Goal: Obtain resource: Obtain resource

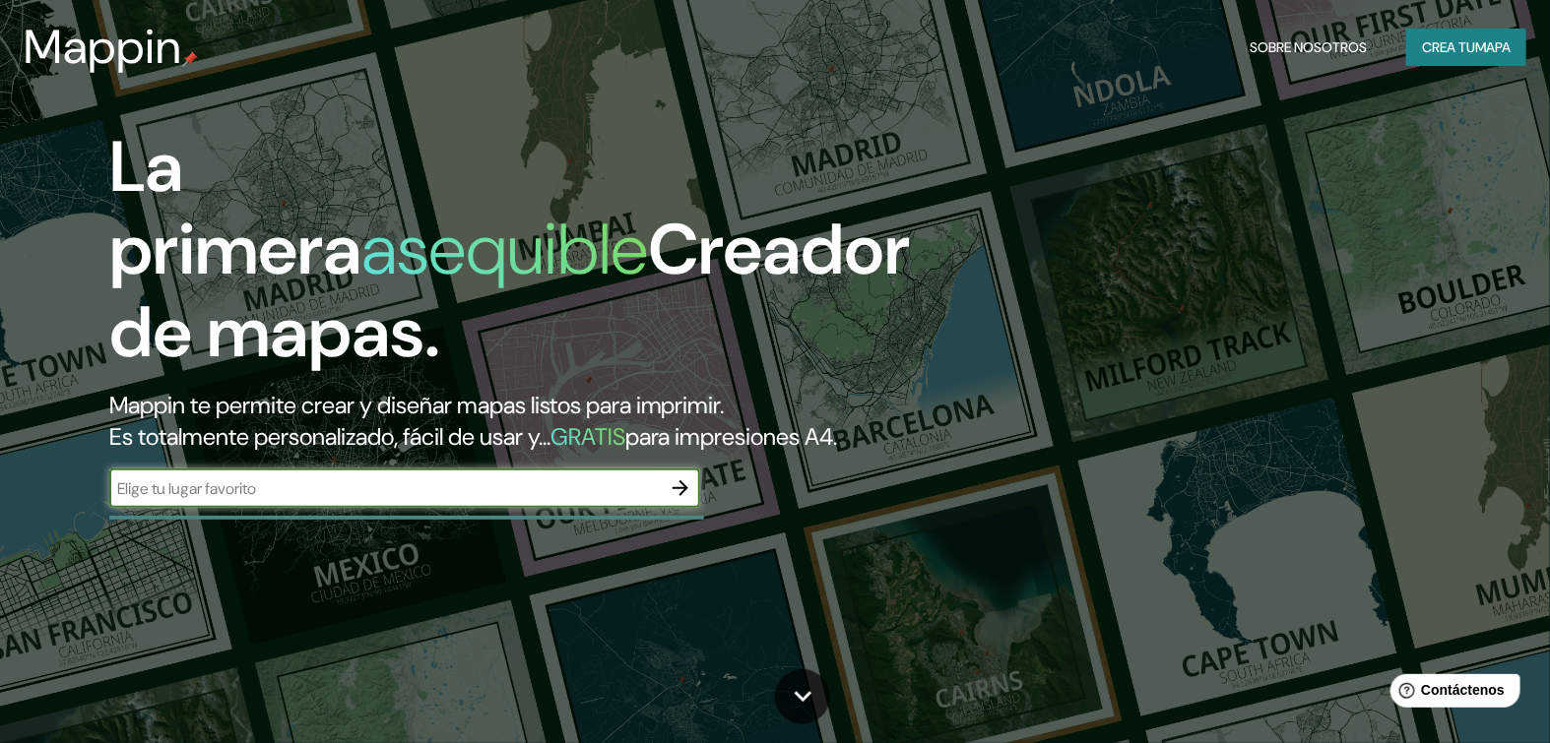
click at [680, 500] on icon "button" at bounding box center [681, 489] width 24 height 24
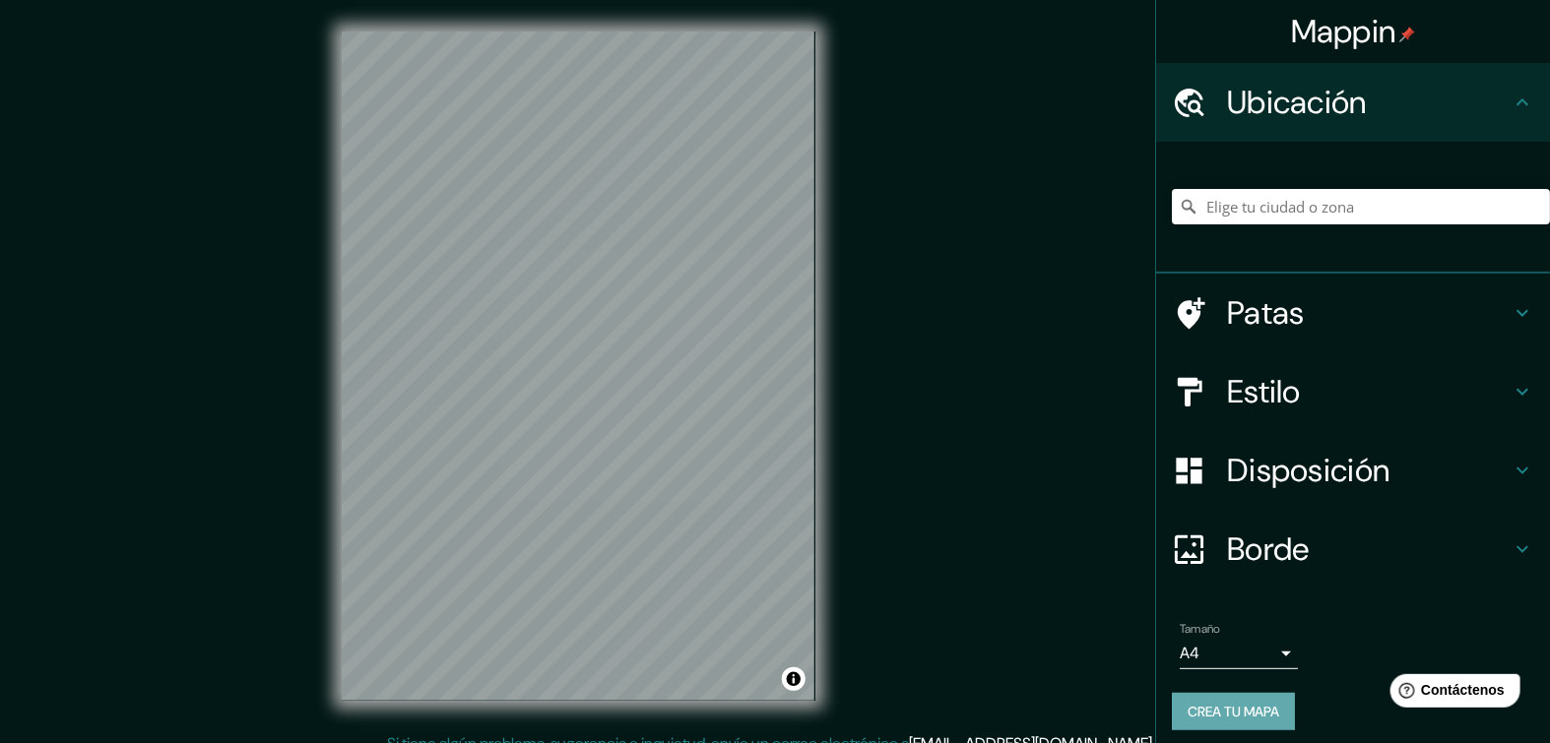
click at [1213, 710] on font "Crea tu mapa" at bounding box center [1233, 712] width 92 height 18
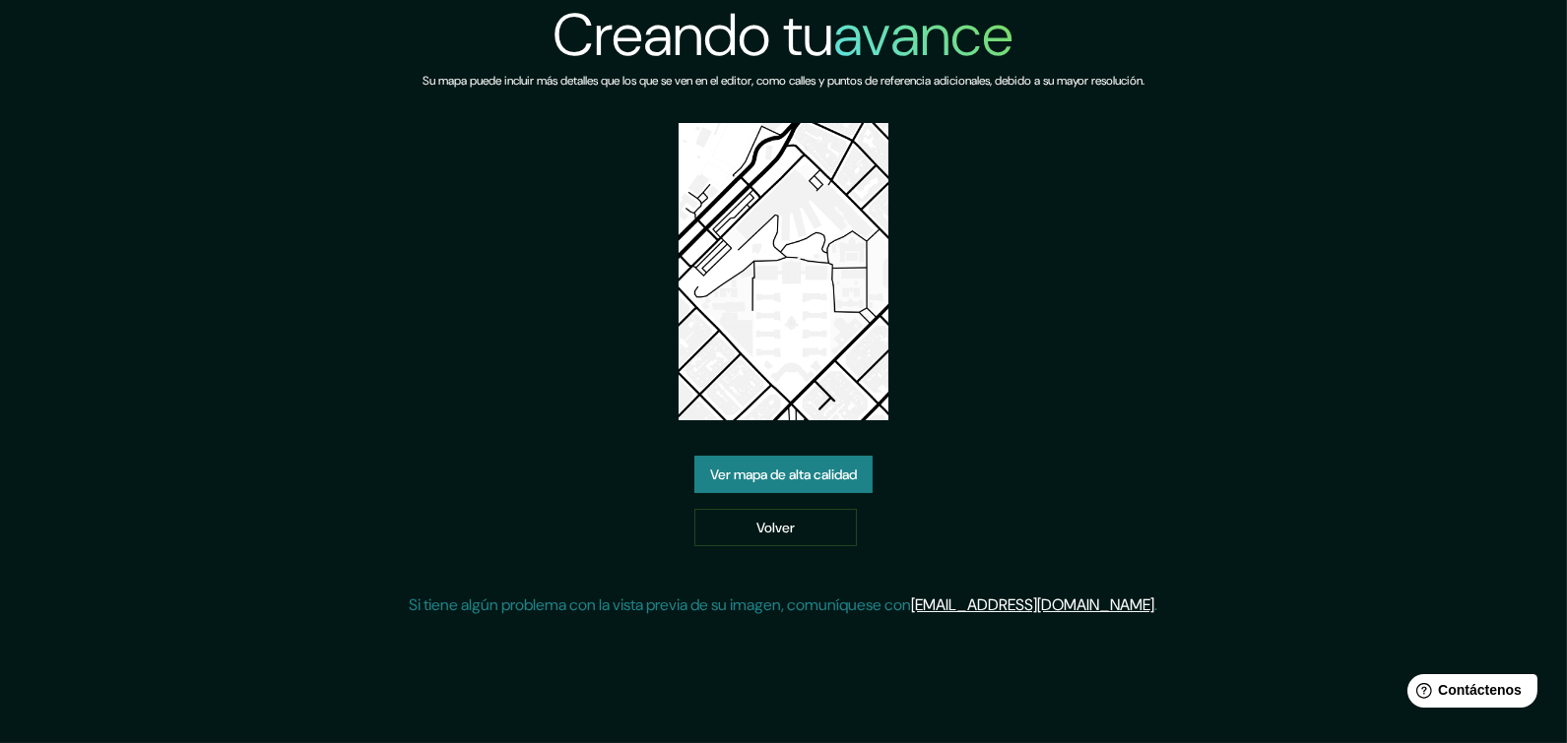
click at [805, 480] on font "Ver mapa de alta calidad" at bounding box center [783, 475] width 147 height 18
